Goal: Task Accomplishment & Management: Complete application form

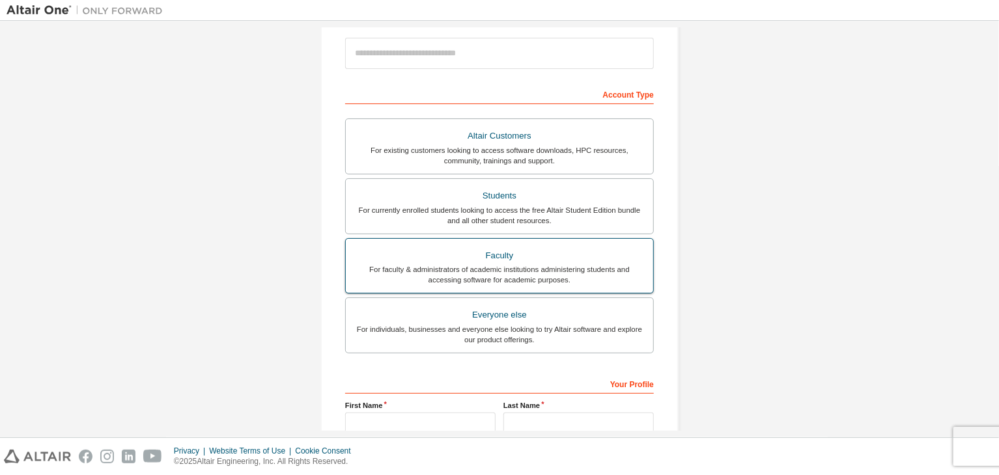
scroll to position [195, 0]
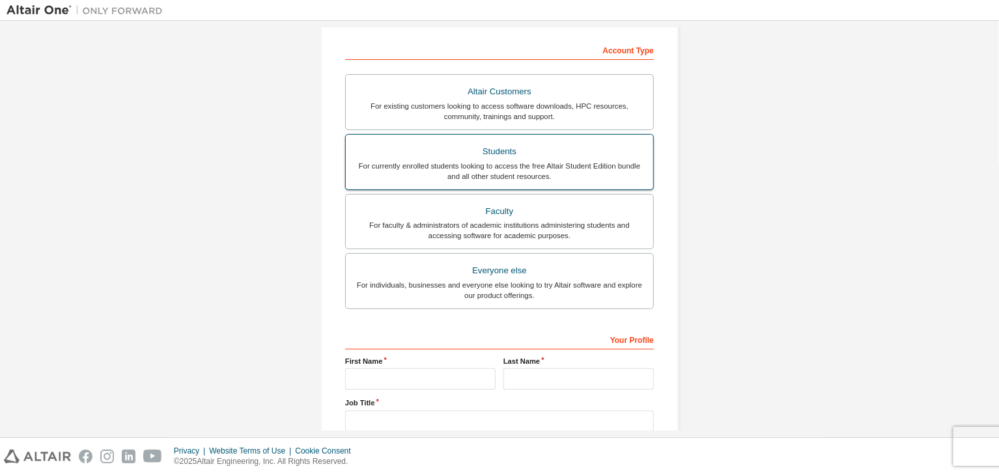
click at [495, 175] on div "For currently enrolled students looking to access the free Altair Student Editi…" at bounding box center [500, 171] width 292 height 21
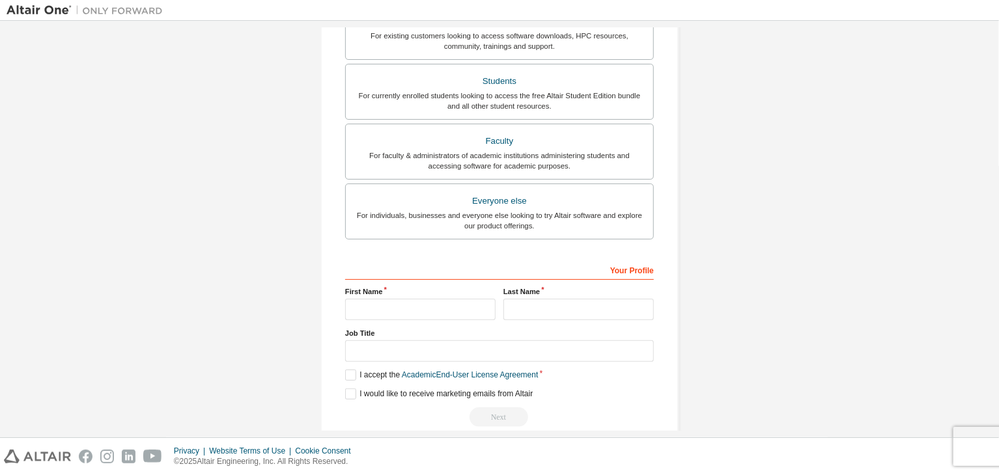
scroll to position [316, 0]
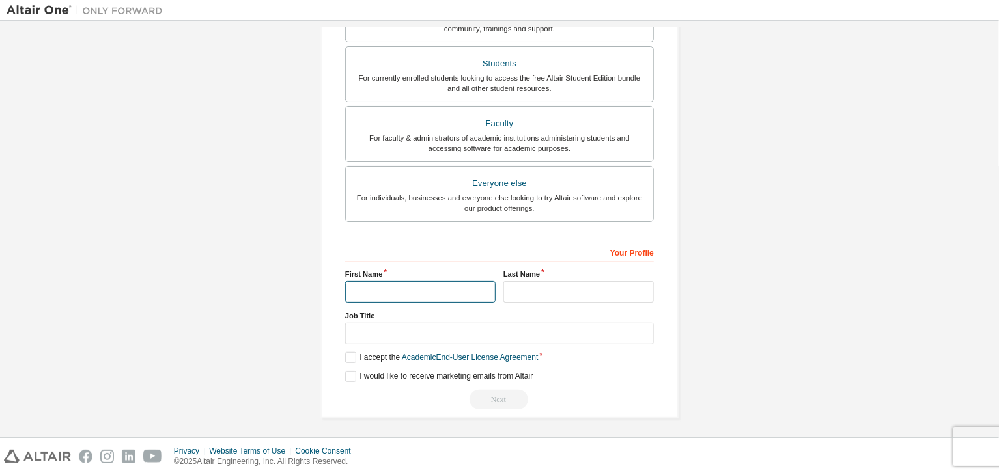
click at [418, 283] on input "text" at bounding box center [420, 291] width 150 height 21
type input "*******"
click at [542, 282] on input "text" at bounding box center [578, 291] width 150 height 21
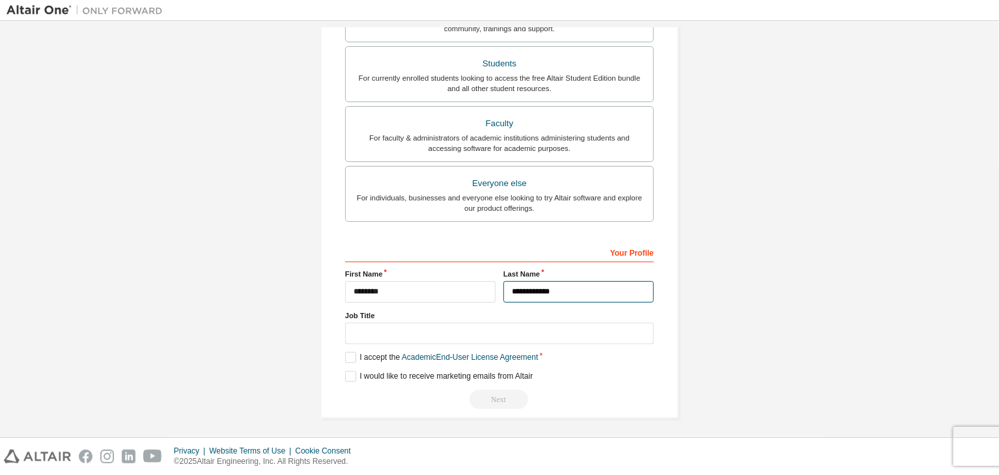
type input "**********"
click at [468, 319] on div "Job Title" at bounding box center [499, 328] width 309 height 34
click at [468, 323] on input "text" at bounding box center [499, 333] width 309 height 21
click at [352, 352] on label "I accept the Academic End-User License Agreement" at bounding box center [441, 357] width 193 height 11
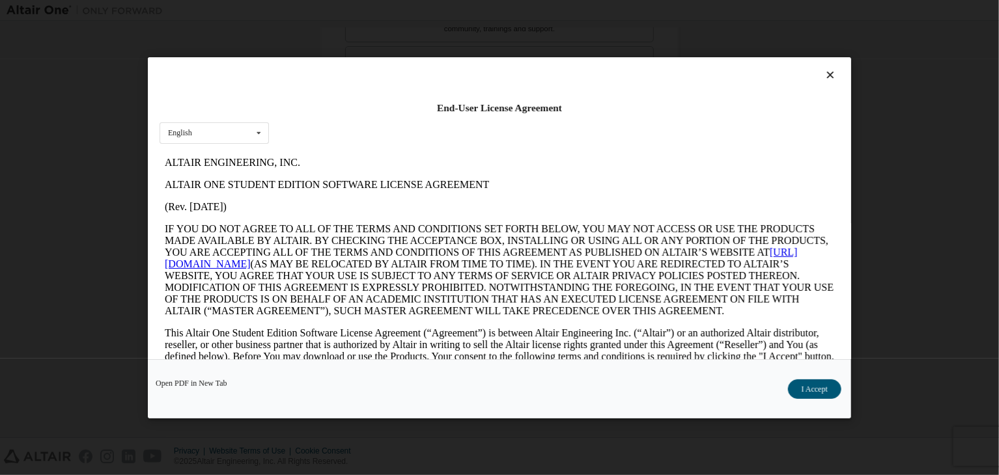
scroll to position [0, 0]
drag, startPoint x: 385, startPoint y: 283, endPoint x: 401, endPoint y: 243, distance: 43.5
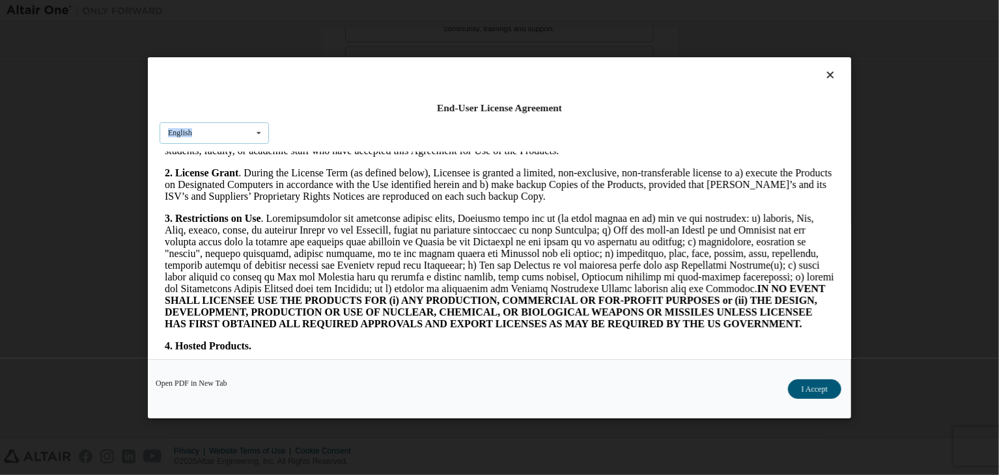
scroll to position [1172, 0]
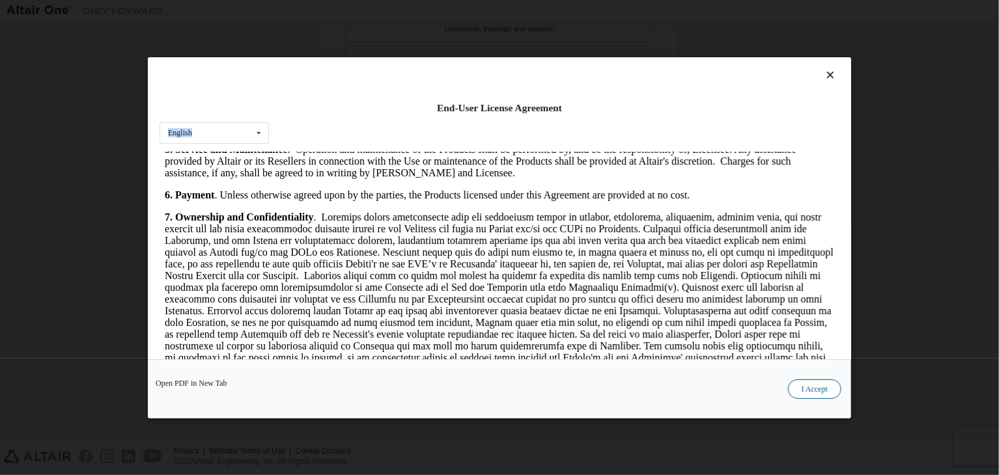
click at [819, 397] on button "I Accept" at bounding box center [814, 390] width 53 height 20
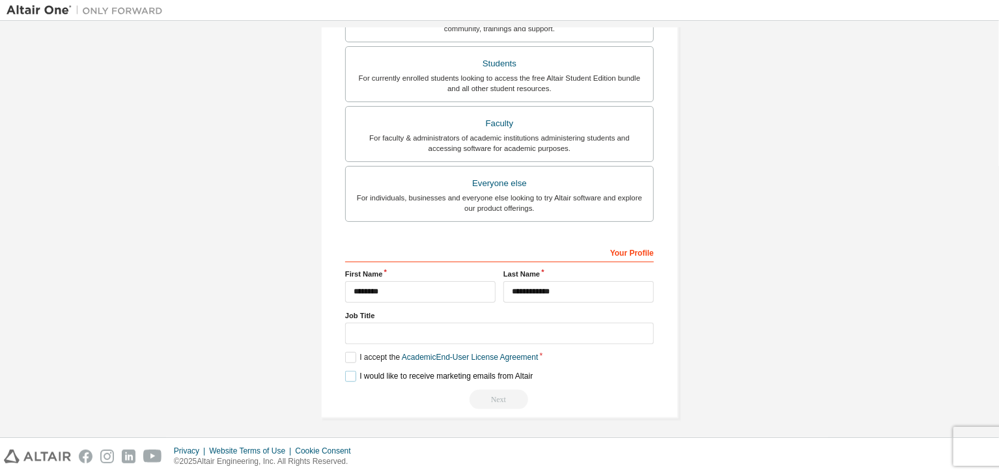
click at [355, 374] on label "I would like to receive marketing emails from Altair" at bounding box center [439, 376] width 188 height 11
click at [451, 330] on input "text" at bounding box center [499, 333] width 309 height 21
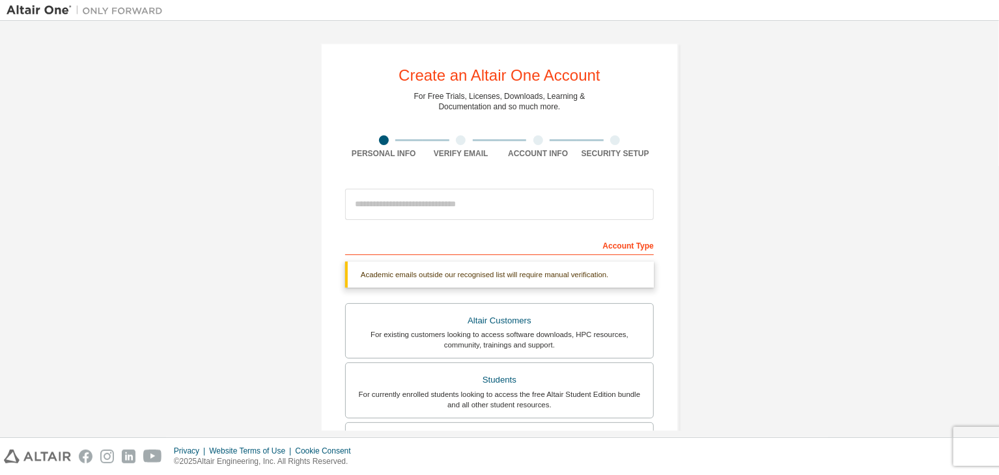
scroll to position [316, 0]
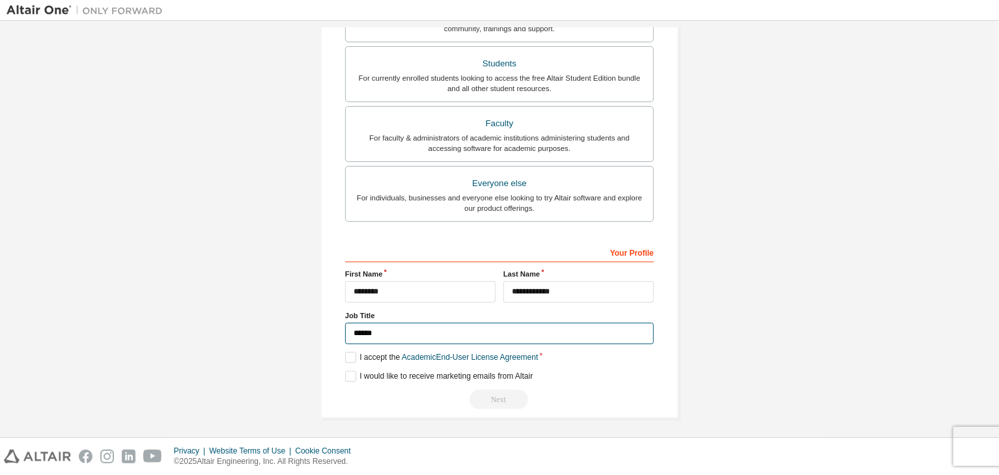
type input "******"
click at [491, 398] on div "Next" at bounding box center [499, 400] width 309 height 20
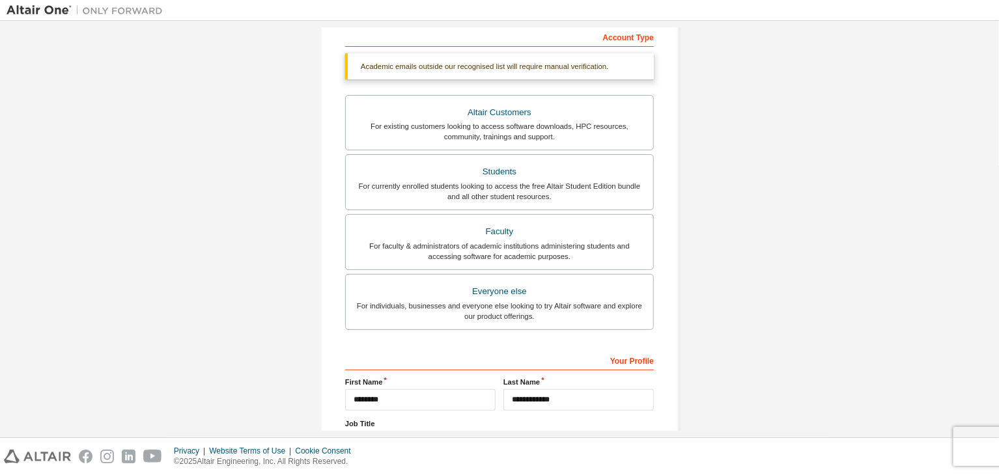
scroll to position [56, 0]
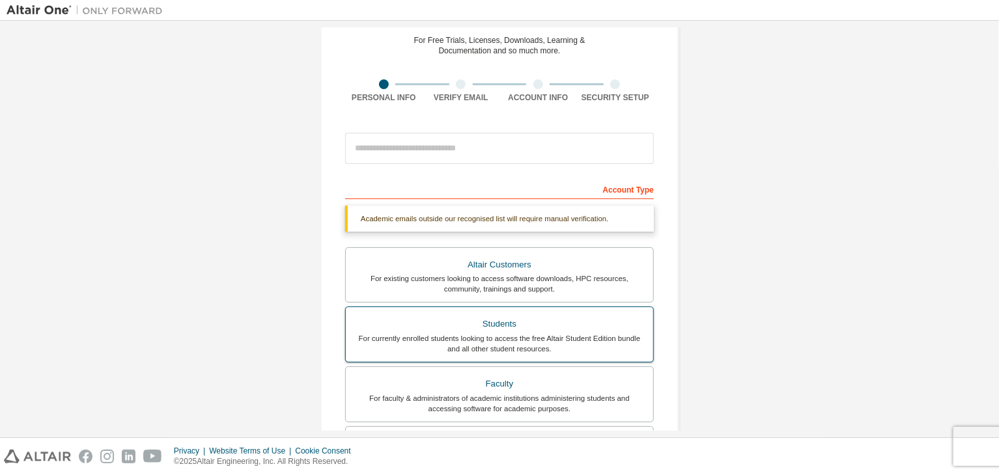
click at [510, 313] on label "Students For currently enrolled students looking to access the free Altair Stud…" at bounding box center [499, 335] width 309 height 56
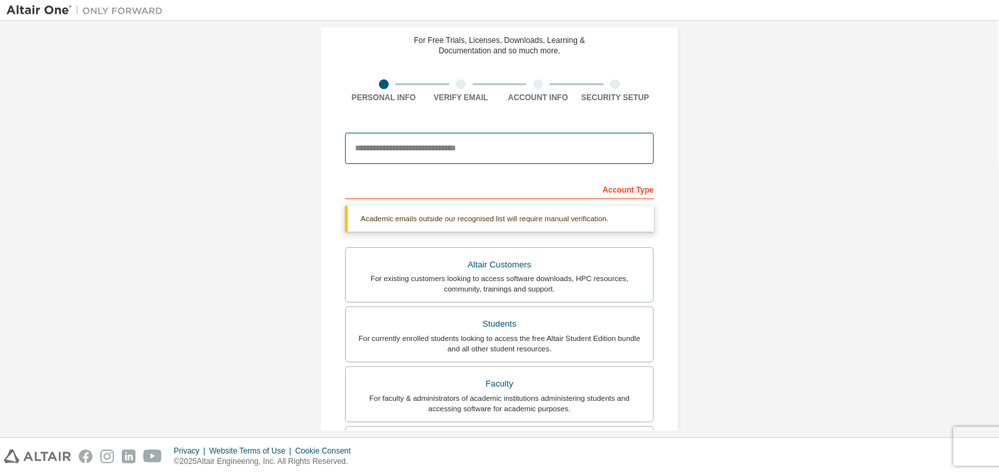
click at [504, 152] on input "email" at bounding box center [499, 148] width 309 height 31
paste input "**********"
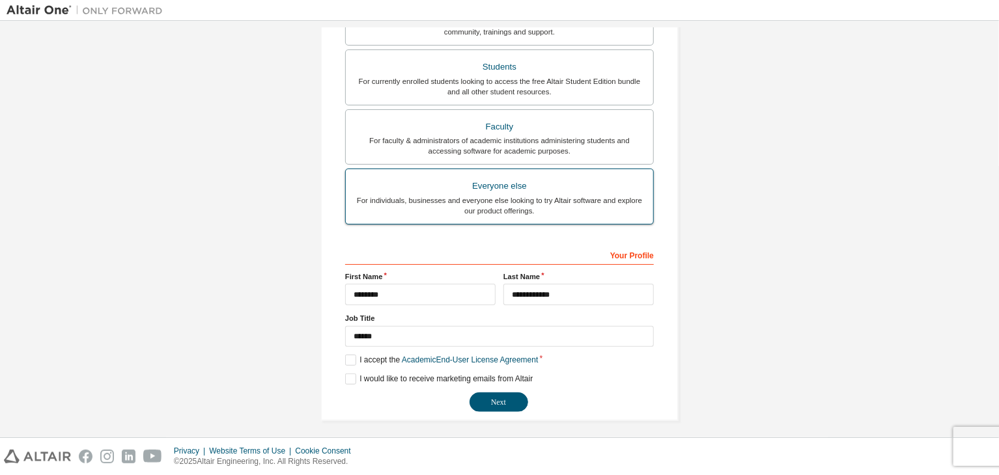
scroll to position [283, 0]
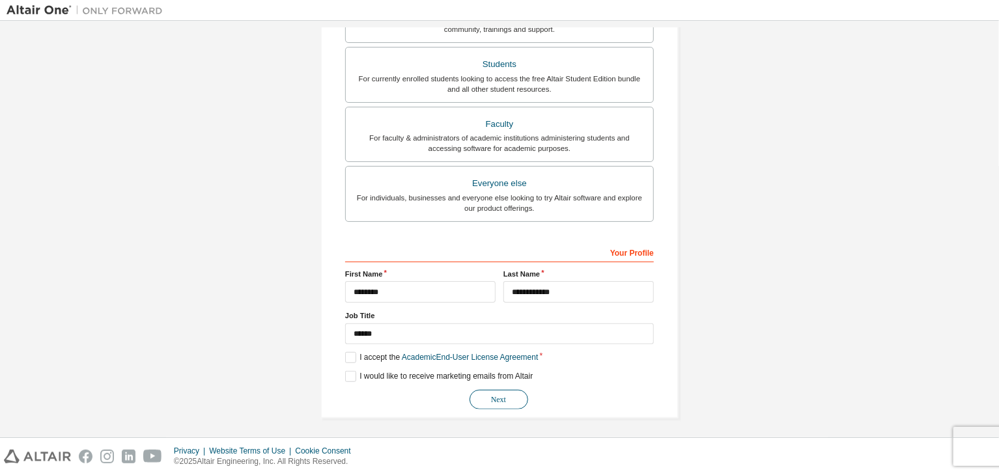
type input "**********"
click at [486, 391] on button "Next" at bounding box center [498, 400] width 59 height 20
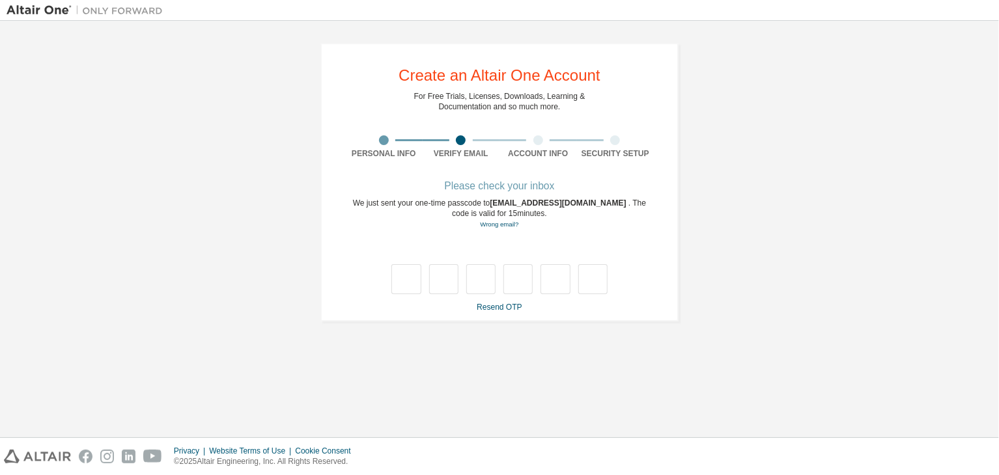
drag, startPoint x: 489, startPoint y: 203, endPoint x: 580, endPoint y: 208, distance: 91.3
click at [580, 208] on div "We just sent your one-time passcode to [EMAIL_ADDRESS][DOMAIN_NAME] . The code …" at bounding box center [499, 214] width 309 height 32
drag, startPoint x: 583, startPoint y: 207, endPoint x: 497, endPoint y: 201, distance: 86.2
click at [497, 201] on span "[EMAIL_ADDRESS][DOMAIN_NAME]" at bounding box center [559, 203] width 139 height 9
click at [576, 203] on span "[EMAIL_ADDRESS][DOMAIN_NAME]" at bounding box center [559, 203] width 139 height 9
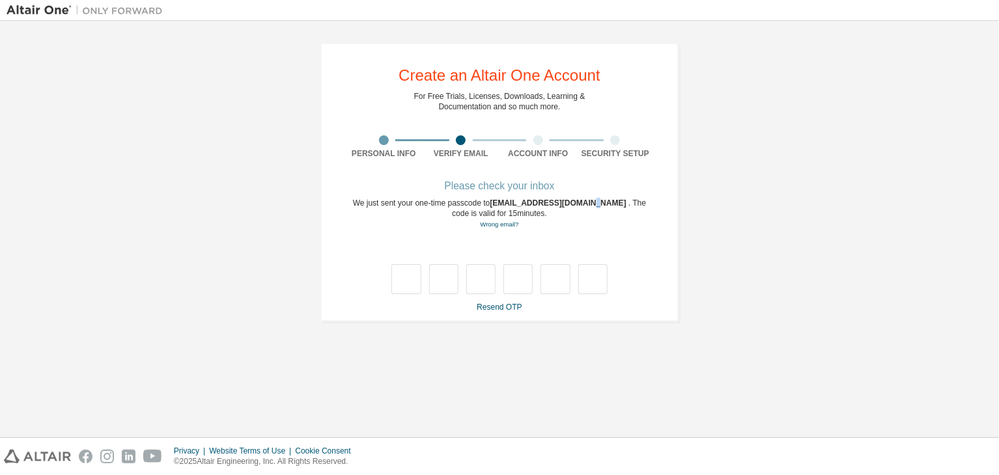
click at [584, 203] on span "[EMAIL_ADDRESS][DOMAIN_NAME]" at bounding box center [559, 203] width 139 height 9
click at [585, 203] on span "[EMAIL_ADDRESS][DOMAIN_NAME]" at bounding box center [559, 203] width 139 height 9
drag, startPoint x: 585, startPoint y: 203, endPoint x: 492, endPoint y: 199, distance: 93.2
click at [492, 199] on span "[EMAIL_ADDRESS][DOMAIN_NAME]" at bounding box center [559, 203] width 139 height 9
click at [518, 247] on div at bounding box center [499, 266] width 309 height 57
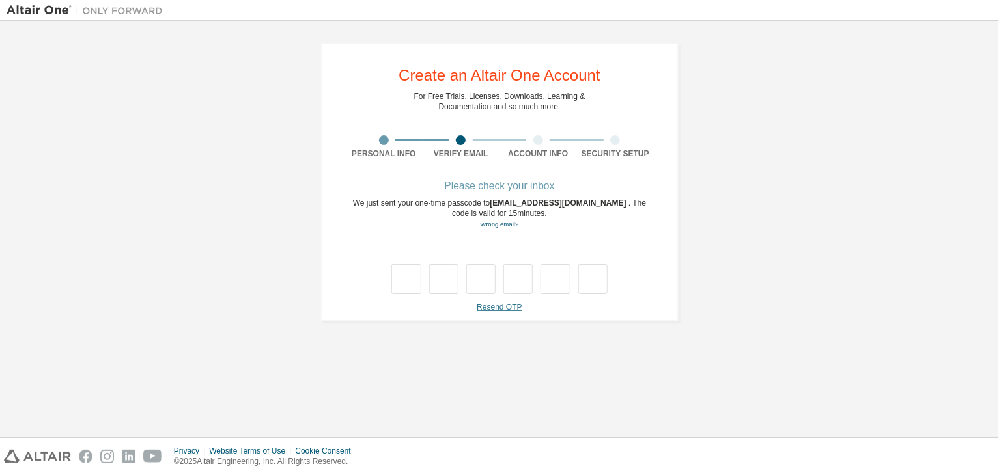
click at [507, 304] on link "Resend OTP" at bounding box center [499, 307] width 45 height 9
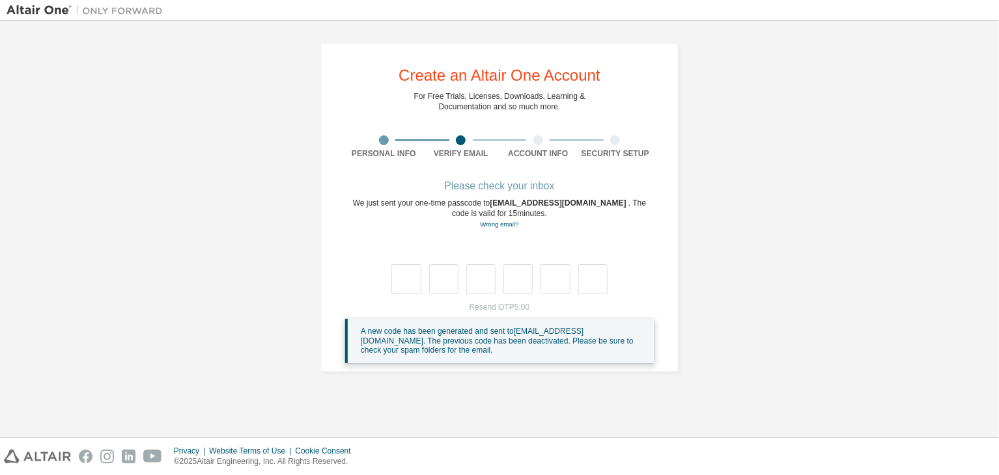
click at [493, 190] on div "Please check your inbox" at bounding box center [499, 186] width 309 height 8
click at [508, 211] on div "We just sent your one-time passcode to [EMAIL_ADDRESS][DOMAIN_NAME] . The code …" at bounding box center [499, 214] width 309 height 32
click at [544, 202] on span "[EMAIL_ADDRESS][DOMAIN_NAME]" at bounding box center [559, 203] width 139 height 9
click at [564, 205] on div "We just sent your one-time passcode to [EMAIL_ADDRESS][DOMAIN_NAME] . The code …" at bounding box center [499, 214] width 309 height 32
click at [549, 257] on div at bounding box center [499, 266] width 309 height 57
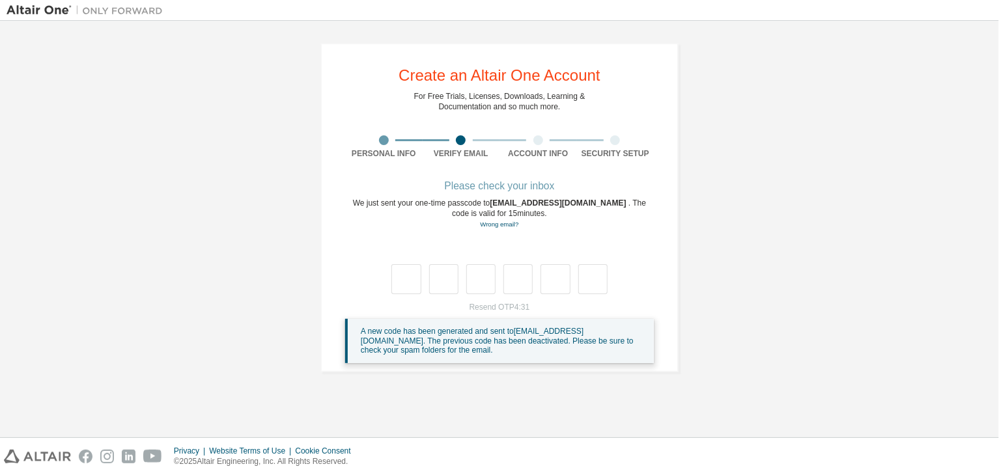
click at [596, 339] on span "A new code has been generated and sent to [EMAIL_ADDRESS][DOMAIN_NAME] . The pr…" at bounding box center [497, 341] width 273 height 28
drag, startPoint x: 596, startPoint y: 339, endPoint x: 413, endPoint y: 299, distance: 187.4
click at [594, 338] on span "A new code has been generated and sent to [EMAIL_ADDRESS][DOMAIN_NAME] . The pr…" at bounding box center [497, 341] width 273 height 28
click at [387, 330] on span "A new code has been generated and sent to [EMAIL_ADDRESS][DOMAIN_NAME] . The pr…" at bounding box center [497, 341] width 273 height 28
click at [460, 143] on div at bounding box center [461, 140] width 10 height 10
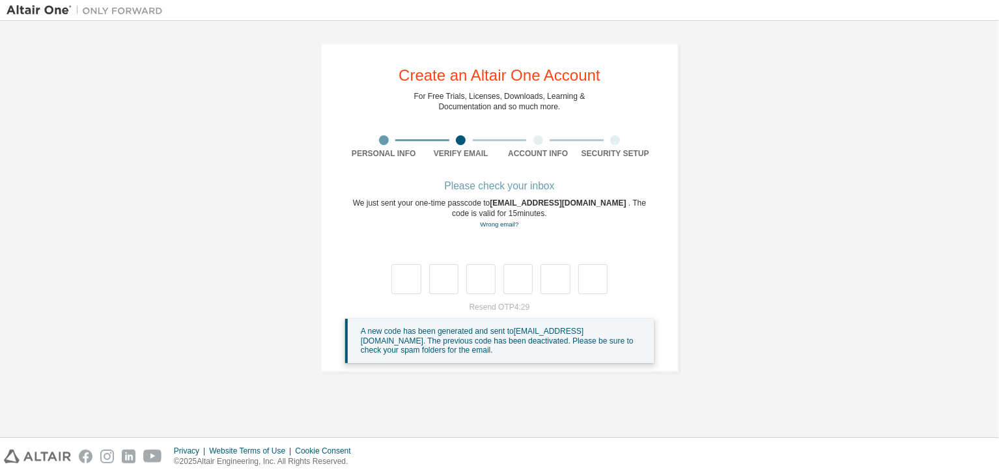
drag, startPoint x: 460, startPoint y: 143, endPoint x: 466, endPoint y: 147, distance: 7.9
click at [460, 143] on div at bounding box center [461, 140] width 10 height 10
click at [484, 224] on link "Wrong email?" at bounding box center [499, 224] width 38 height 7
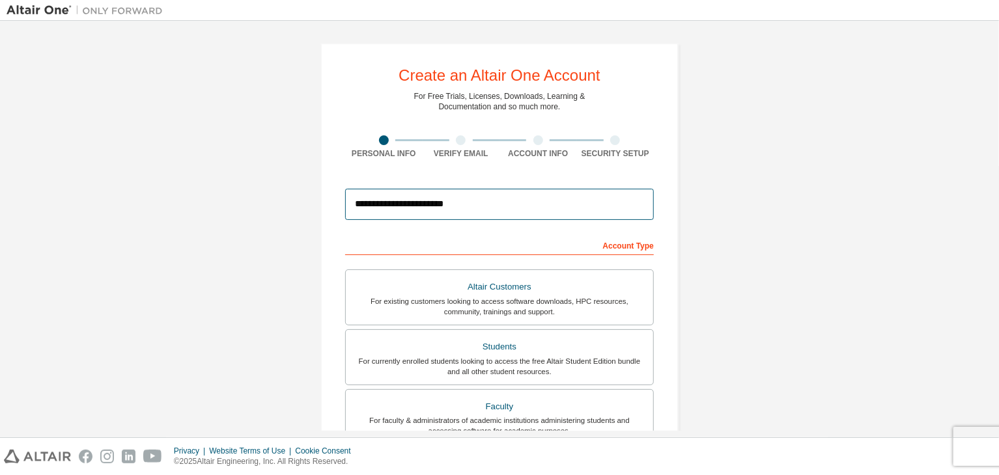
drag, startPoint x: 497, startPoint y: 210, endPoint x: 403, endPoint y: 211, distance: 93.8
click at [403, 211] on input "**********" at bounding box center [499, 204] width 309 height 31
click at [469, 219] on input "**********" at bounding box center [499, 204] width 309 height 31
drag, startPoint x: 482, startPoint y: 204, endPoint x: 266, endPoint y: 176, distance: 218.0
click at [266, 176] on div "**********" at bounding box center [500, 372] width 986 height 690
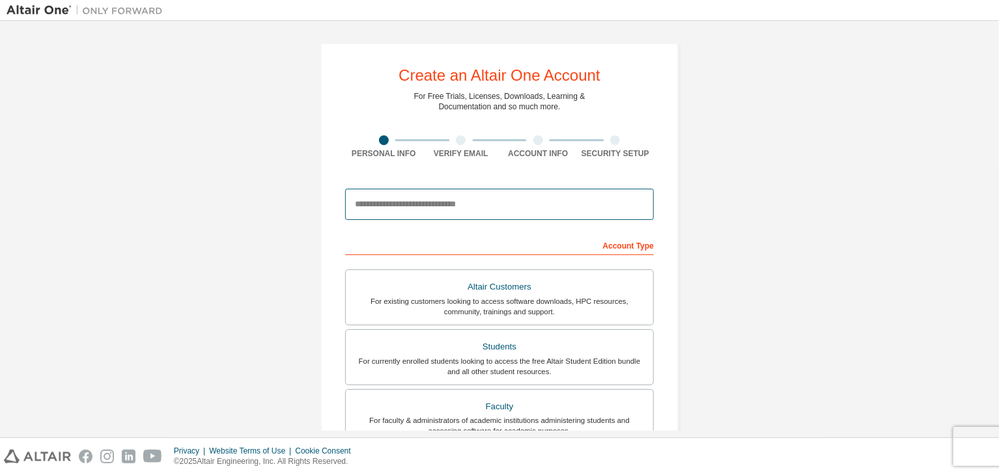
paste input "**********"
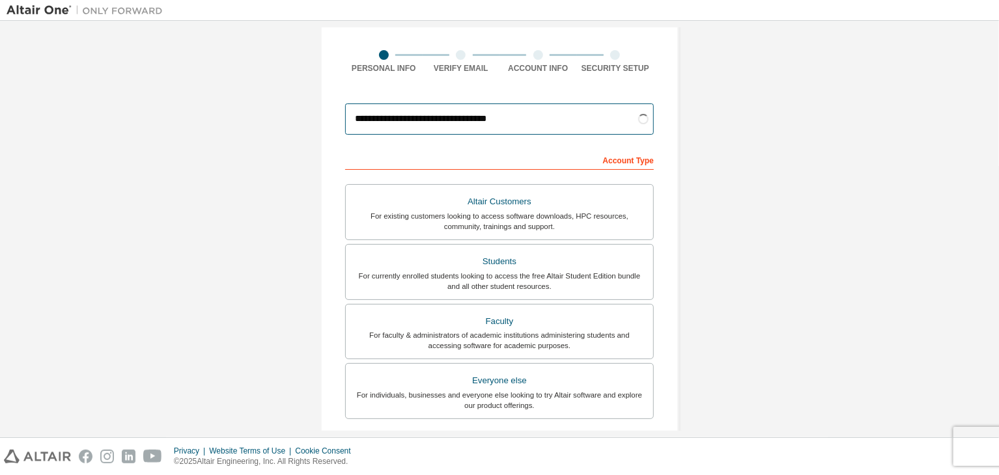
scroll to position [22, 0]
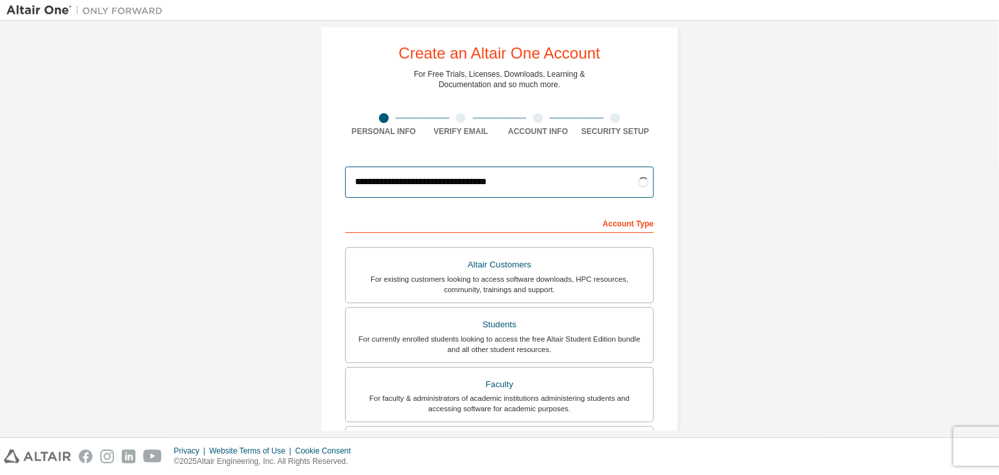
type input "**********"
click at [710, 187] on div "**********" at bounding box center [500, 350] width 986 height 690
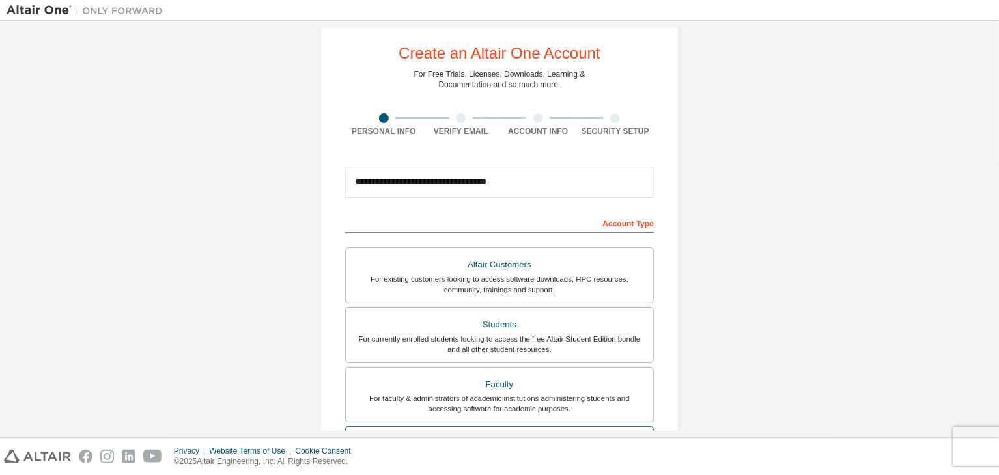
scroll to position [283, 0]
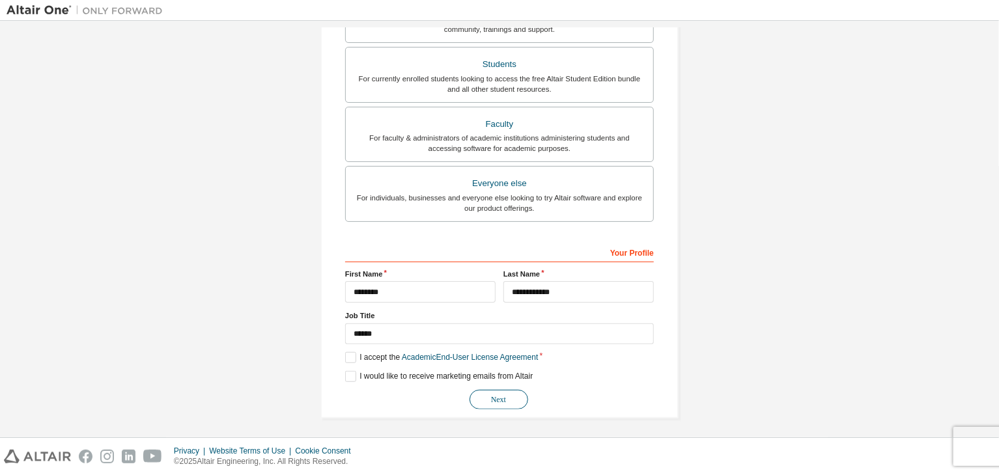
click at [512, 395] on button "Next" at bounding box center [498, 400] width 59 height 20
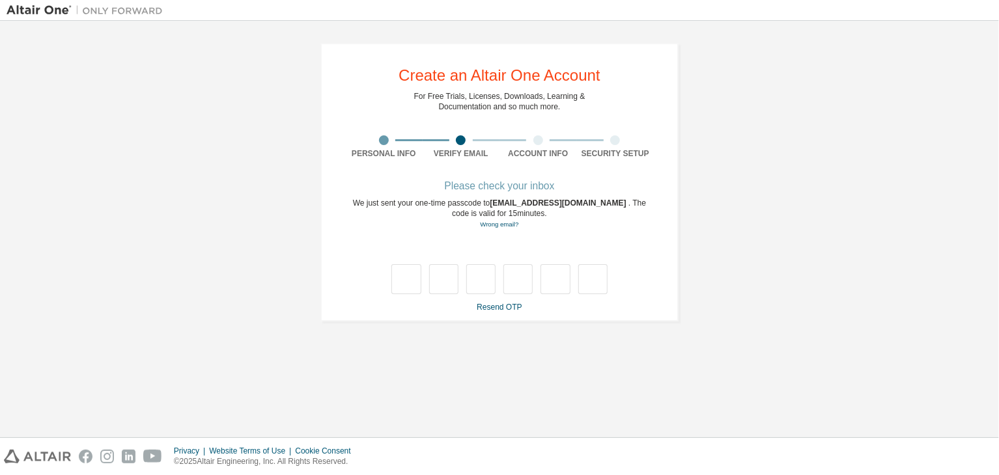
type input "*"
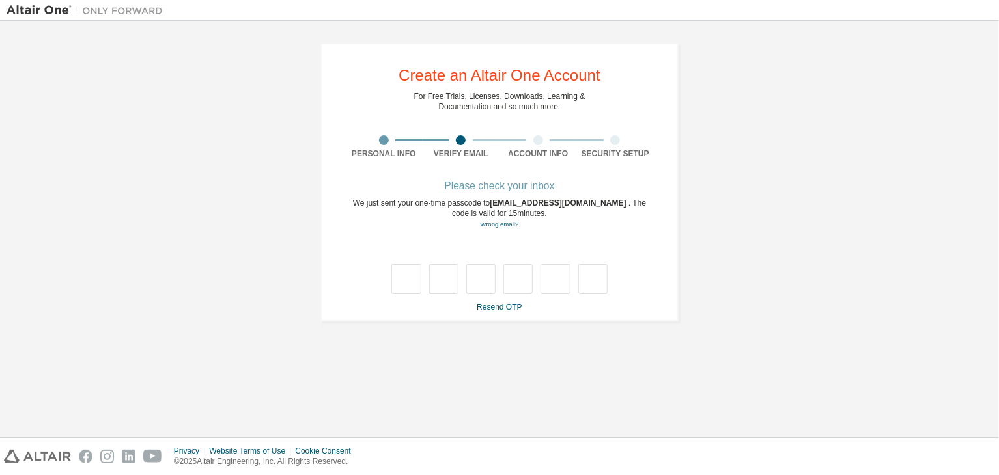
type input "*"
